Goal: Task Accomplishment & Management: Manage account settings

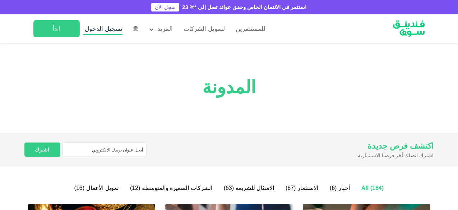
click at [105, 27] on span "تسجيل الدخول" at bounding box center [104, 29] width 38 height 7
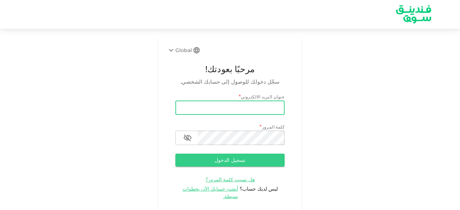
drag, startPoint x: 0, startPoint y: 0, endPoint x: 198, endPoint y: 110, distance: 226.3
click at [198, 110] on input "email" at bounding box center [229, 108] width 109 height 14
type input "[EMAIL_ADDRESS][DOMAIN_NAME]"
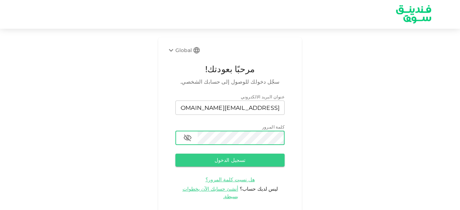
click at [175, 154] on button "تسجيل الدخول" at bounding box center [229, 160] width 109 height 13
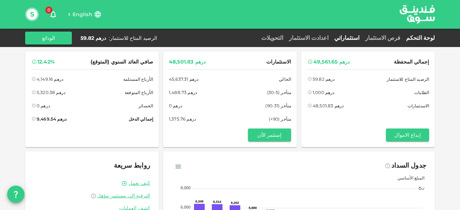
click at [362, 38] on link "استثماراتي" at bounding box center [346, 38] width 31 height 7
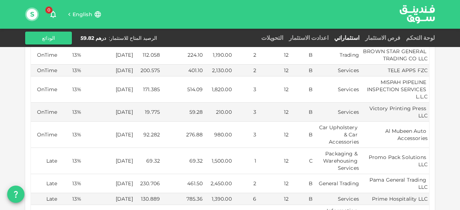
scroll to position [324, 0]
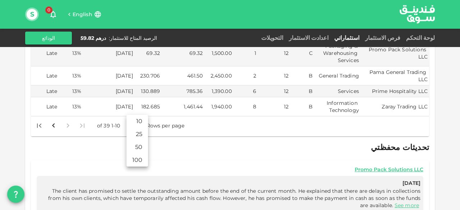
click at [131, 110] on body "English 0 S لوحة التحكم فرص الاستثمار استثماراتي اعدادت الاستثمار التحويلات الر…" at bounding box center [230, 105] width 460 height 210
click at [137, 146] on li "50" at bounding box center [138, 147] width 22 height 13
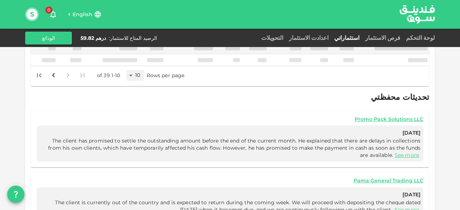
type input "50"
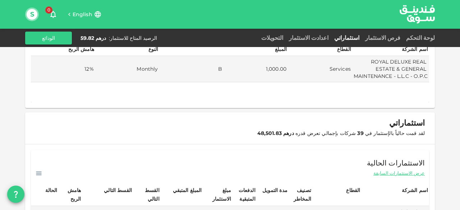
scroll to position [0, 0]
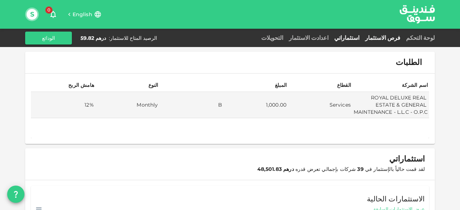
click at [393, 38] on link "فرص الاستثمار" at bounding box center [382, 38] width 41 height 7
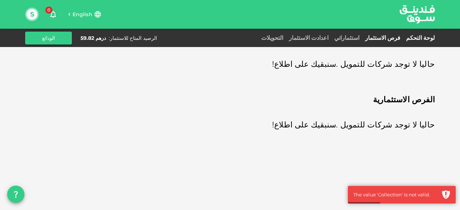
click at [422, 37] on link "لوحة التحكم" at bounding box center [419, 38] width 32 height 7
